Goal: Book appointment/travel/reservation

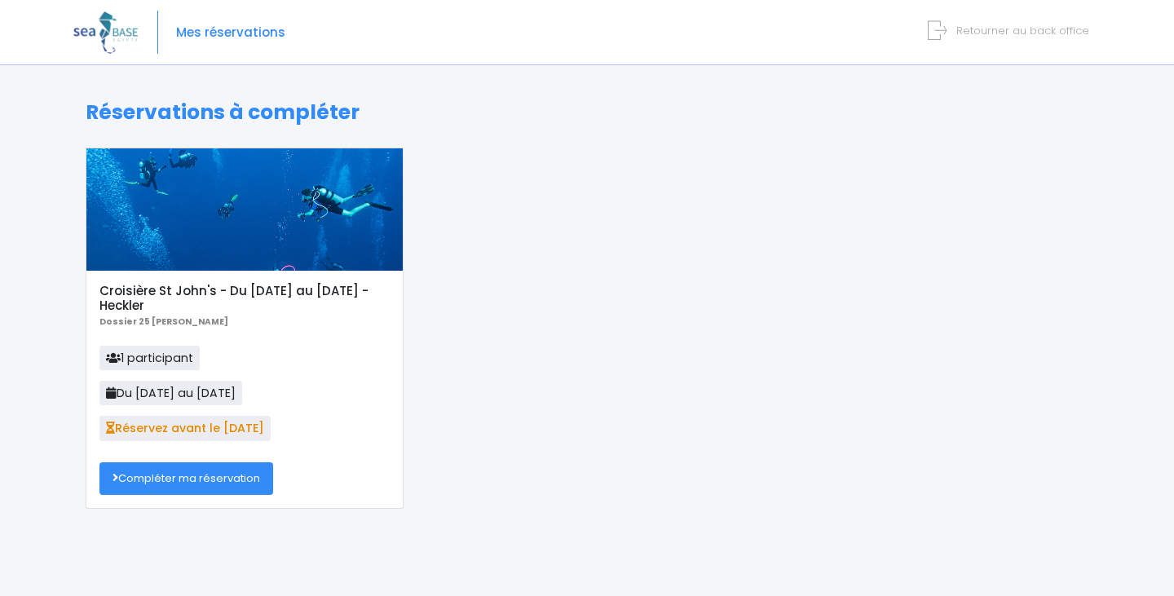
click at [238, 474] on link "Compléter ma réservation" at bounding box center [186, 478] width 174 height 33
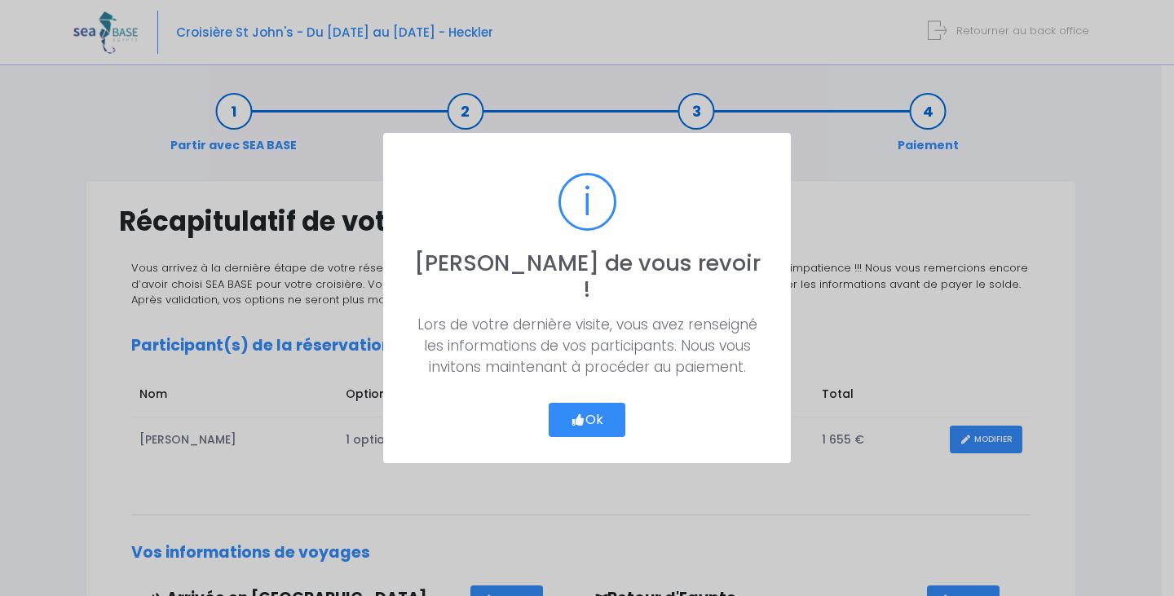
click at [569, 403] on button "Ok" at bounding box center [587, 420] width 77 height 34
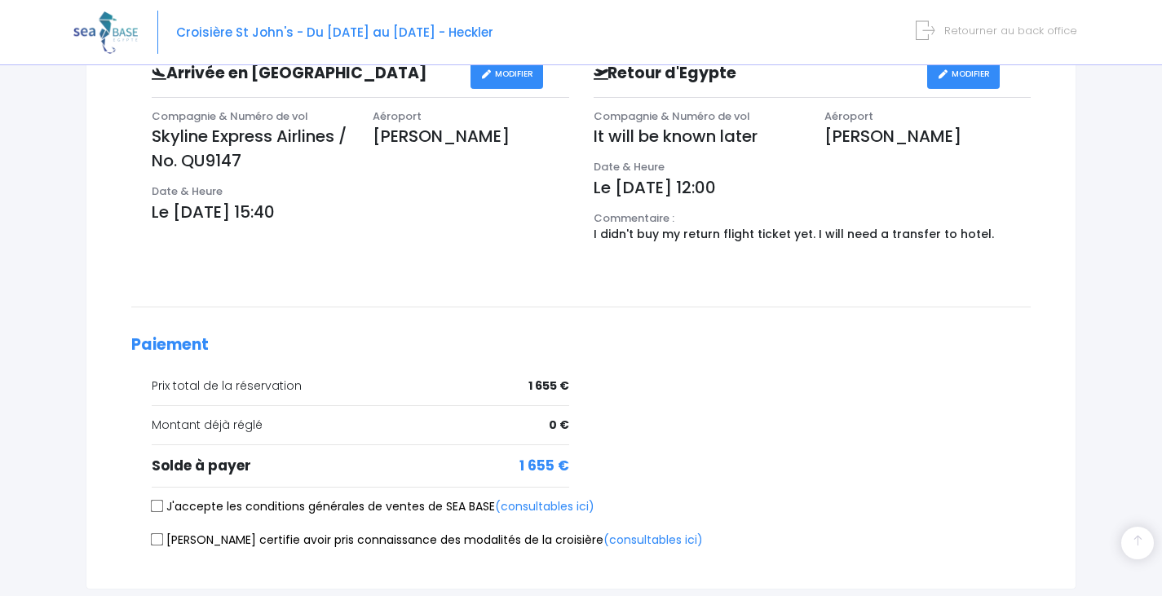
scroll to position [652, 0]
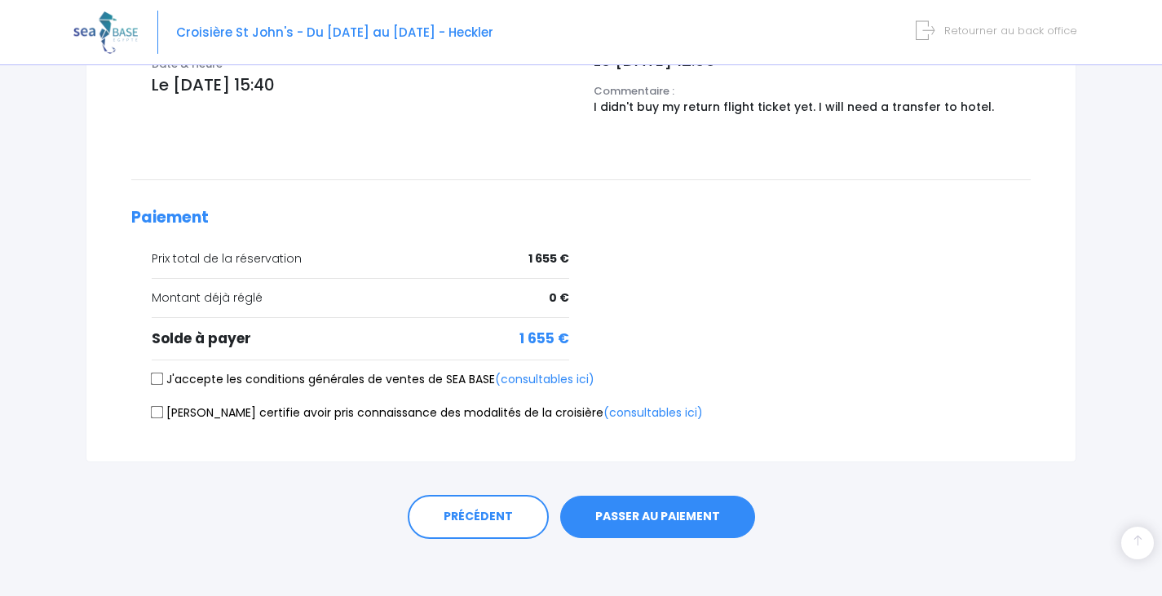
click at [288, 382] on label "J'accepte les conditions générales de ventes de SEA BASE (consultables ici)" at bounding box center [373, 379] width 443 height 17
click at [164, 382] on input "J'accepte les conditions générales de ventes de SEA BASE (consultables ici)" at bounding box center [157, 378] width 13 height 13
checkbox input "true"
click at [283, 410] on label "[PERSON_NAME] certifie avoir pris connaissance des modalités de la croisière (c…" at bounding box center [427, 412] width 551 height 17
click at [164, 410] on input "[PERSON_NAME] certifie avoir pris connaissance des modalités de la croisière (c…" at bounding box center [157, 412] width 13 height 13
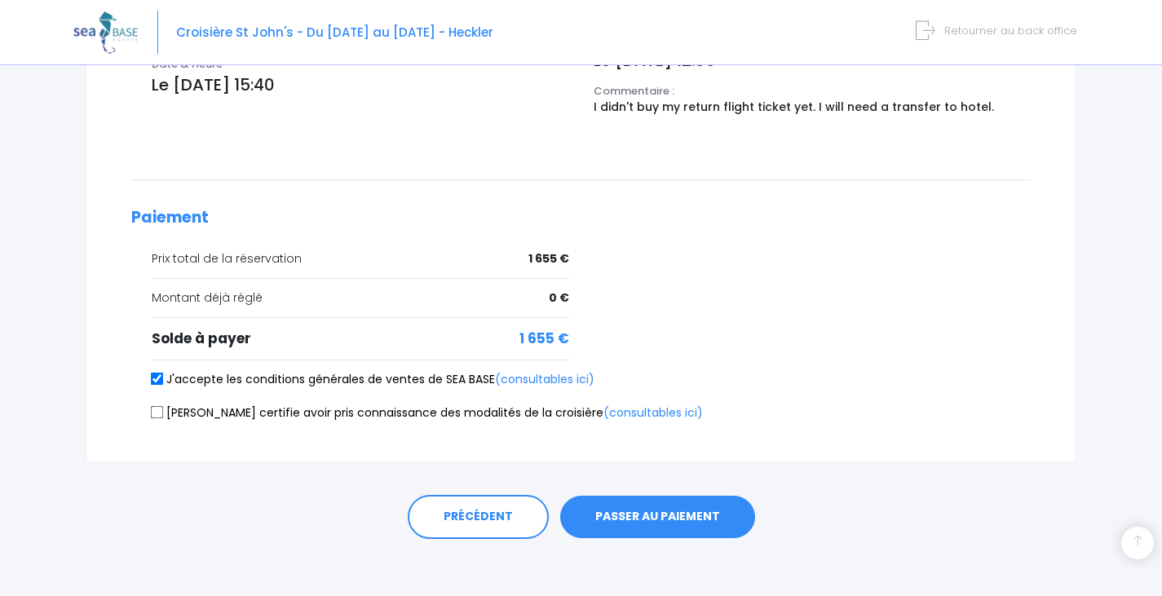
checkbox input "true"
click at [615, 525] on button "PASSER AU PAIEMENT" at bounding box center [657, 517] width 195 height 42
click at [152, 380] on input "J'accepte les conditions générales de ventes de SEA BASE (consultables ici)" at bounding box center [157, 378] width 13 height 13
click at [163, 379] on input "J'accepte les conditions générales de ventes de SEA BASE (consultables ici)" at bounding box center [157, 378] width 13 height 13
checkbox input "true"
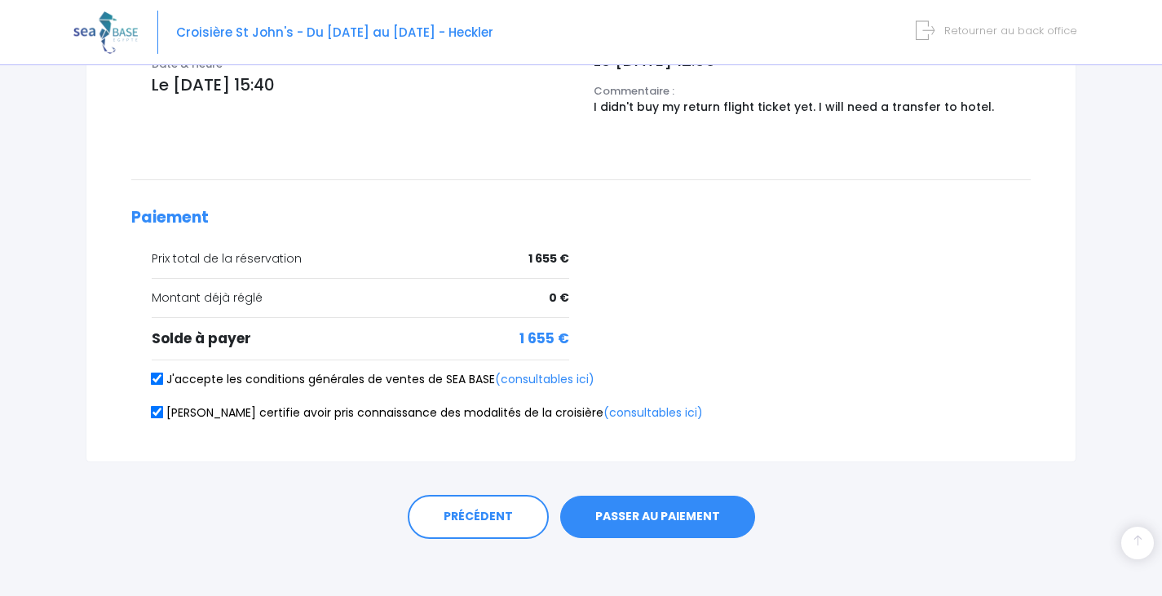
click at [157, 411] on input "[PERSON_NAME] certifie avoir pris connaissance des modalités de la croisière (c…" at bounding box center [157, 412] width 13 height 13
click at [157, 413] on input "[PERSON_NAME] certifie avoir pris connaissance des modalités de la croisière (c…" at bounding box center [157, 412] width 13 height 13
checkbox input "true"
click at [657, 518] on button "PASSER AU PAIEMENT" at bounding box center [657, 517] width 195 height 42
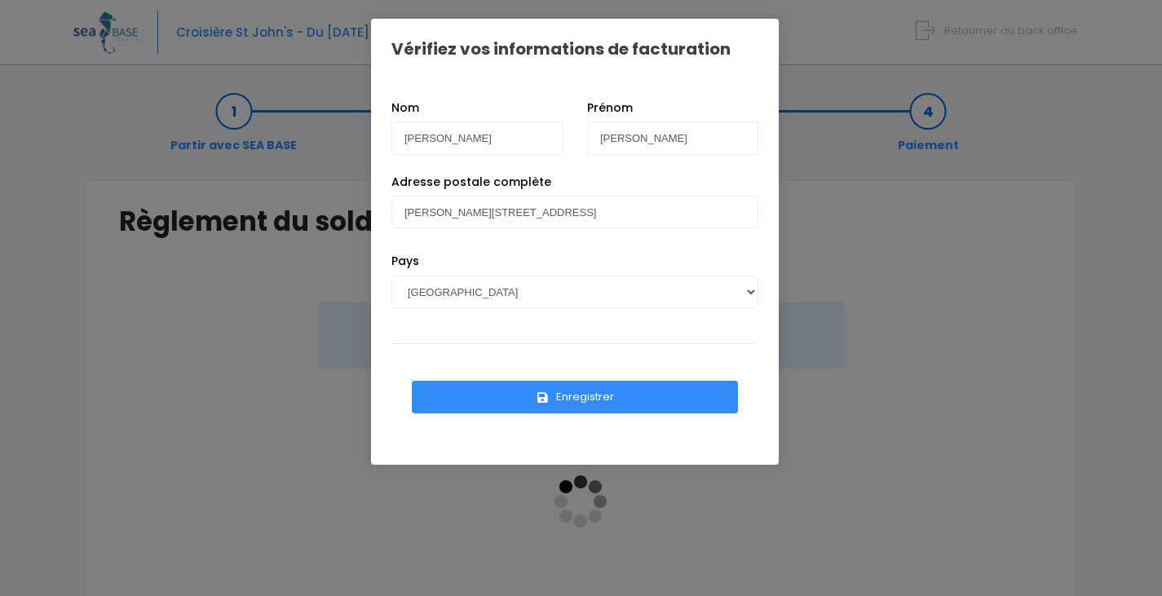
click at [583, 399] on button "Enregistrer" at bounding box center [575, 397] width 326 height 33
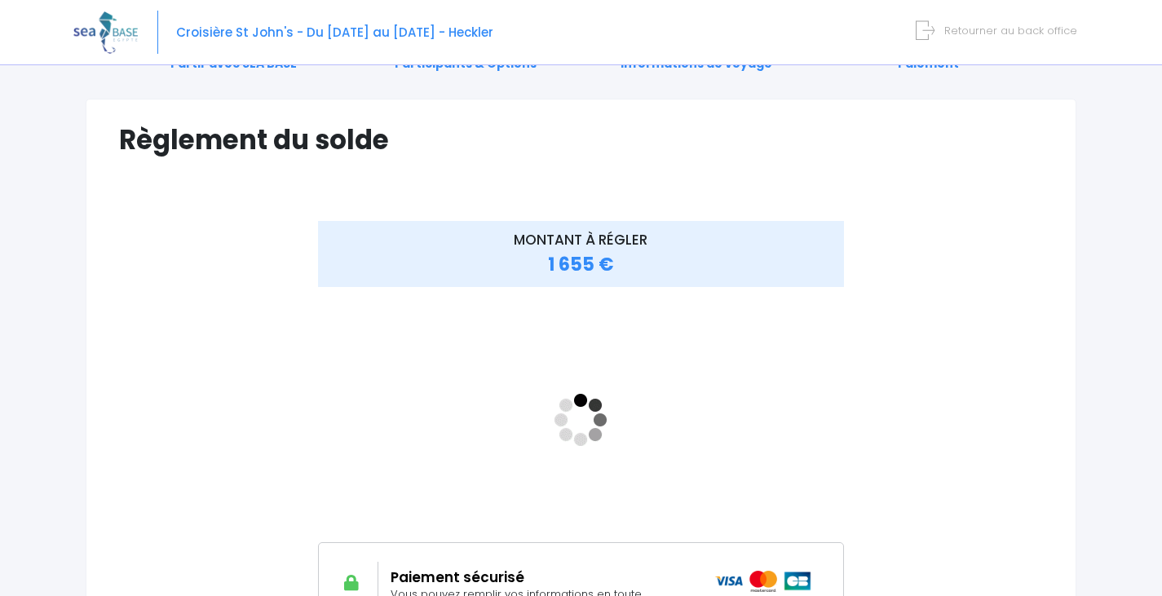
scroll to position [163, 0]
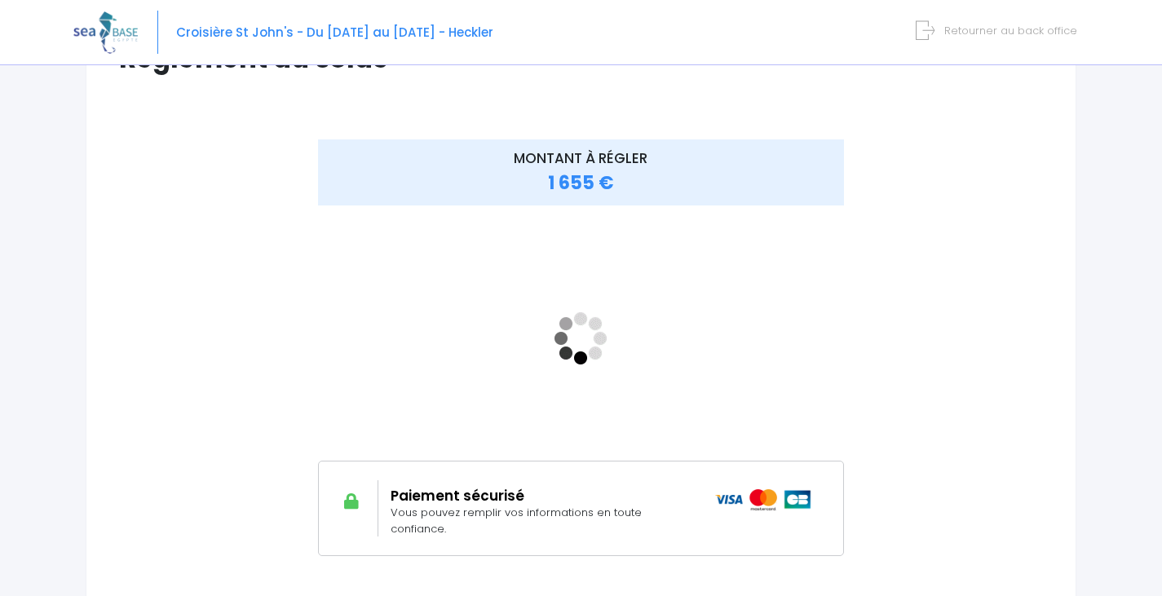
click at [950, 33] on span "Retourner au back office" at bounding box center [1010, 30] width 133 height 15
